Goal: Task Accomplishment & Management: Use online tool/utility

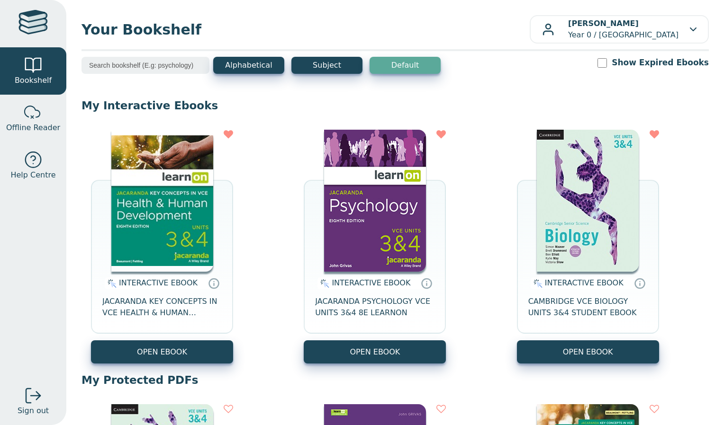
scroll to position [50, 0]
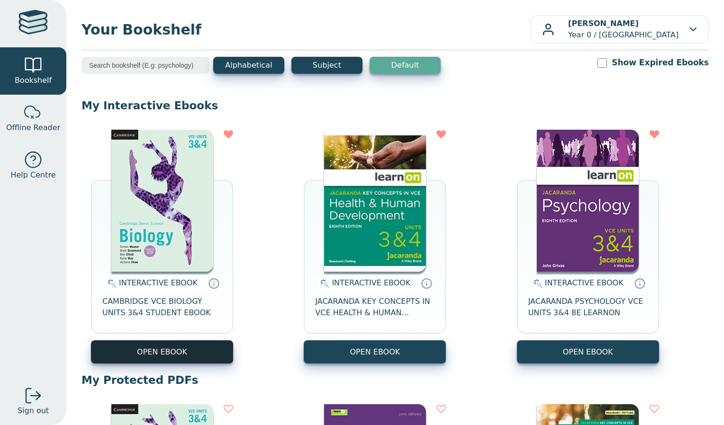
click at [193, 352] on button "OPEN EBOOK" at bounding box center [162, 352] width 142 height 23
click at [143, 356] on button "OPEN EBOOK" at bounding box center [162, 352] width 142 height 23
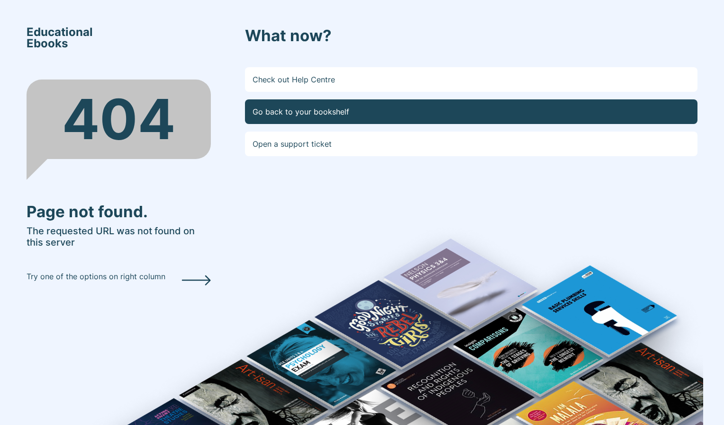
click at [336, 105] on link "Go back to your bookshelf" at bounding box center [471, 111] width 452 height 25
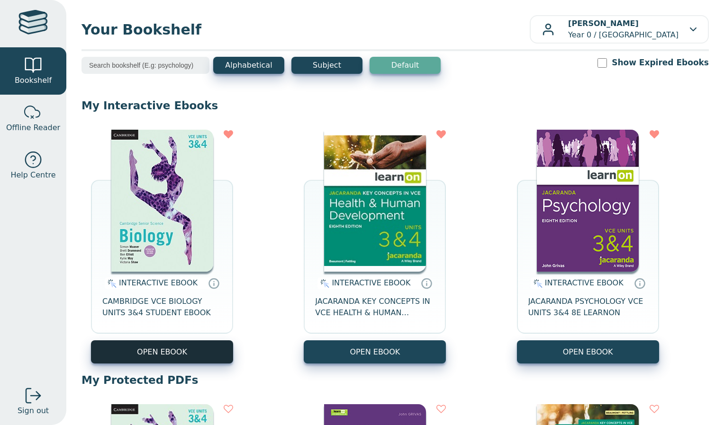
click at [178, 351] on button "OPEN EBOOK" at bounding box center [162, 352] width 142 height 23
